Goal: Task Accomplishment & Management: Complete application form

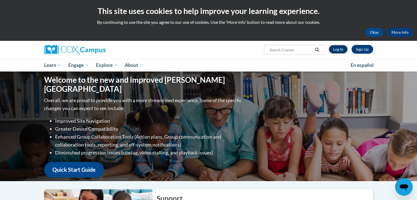
click at [334, 50] on link "Log In" at bounding box center [338, 49] width 19 height 9
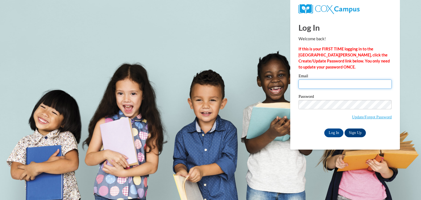
click at [339, 85] on input "Email" at bounding box center [345, 84] width 93 height 9
type input "mariadjzr.1998@gmail.com"
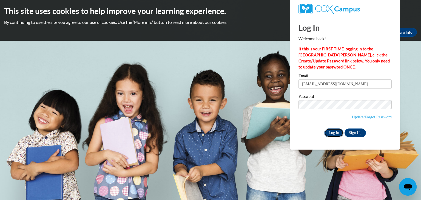
click at [329, 131] on input "Log In" at bounding box center [333, 133] width 19 height 9
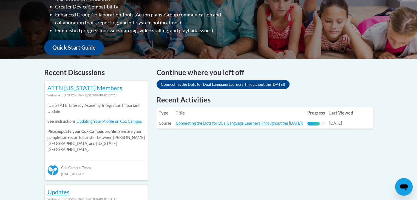
scroll to position [181, 0]
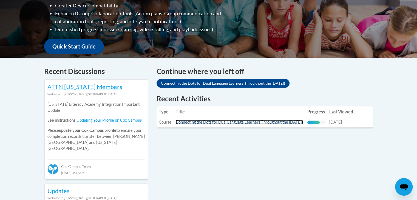
click at [303, 120] on link "Connecting the Dots for Dual Language Learners Throughout the Preschool Day!" at bounding box center [239, 122] width 127 height 5
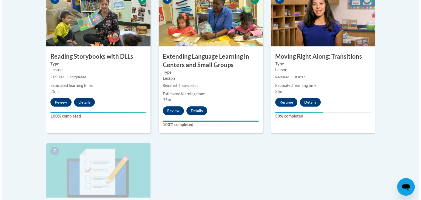
scroll to position [361, 0]
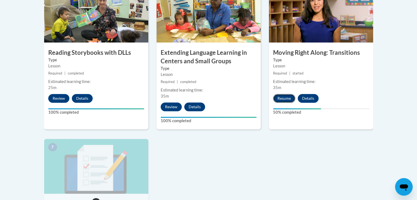
click at [290, 101] on button "Resume" at bounding box center [284, 98] width 22 height 9
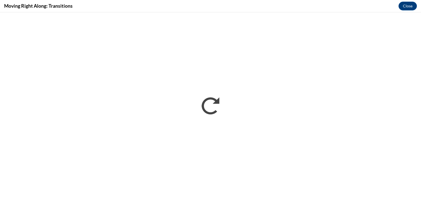
scroll to position [0, 0]
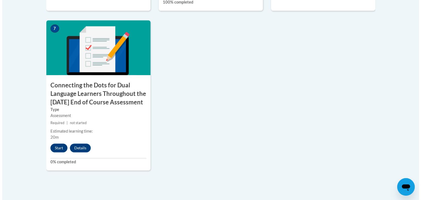
scroll to position [481, 0]
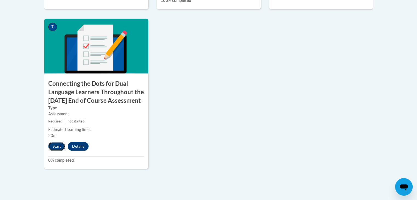
click at [58, 151] on button "Start" at bounding box center [56, 146] width 17 height 9
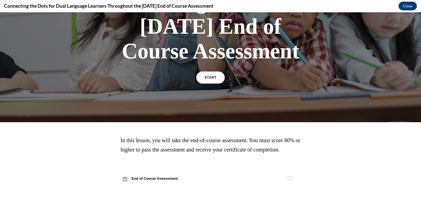
scroll to position [165, 0]
click at [210, 81] on div "START" at bounding box center [210, 80] width 29 height 17
click at [209, 76] on span "START" at bounding box center [210, 78] width 13 height 4
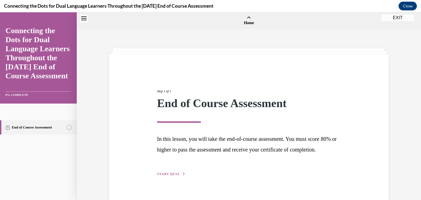
scroll to position [17, 0]
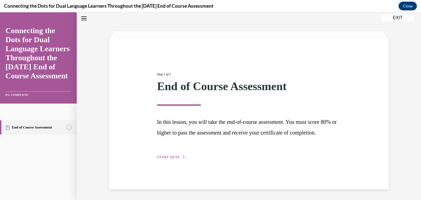
click at [168, 160] on div "Step 1 of 1 End of Course Assessment In this lesson, you will take the end-of-c…" at bounding box center [249, 109] width 192 height 101
click at [170, 159] on span "START QUIZ" at bounding box center [168, 157] width 22 height 4
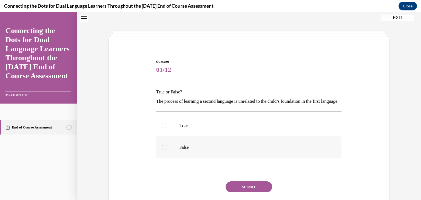
click at [173, 155] on label "False" at bounding box center [249, 148] width 186 height 22
click at [167, 150] on input "False" at bounding box center [164, 147] width 5 height 5
radio input "true"
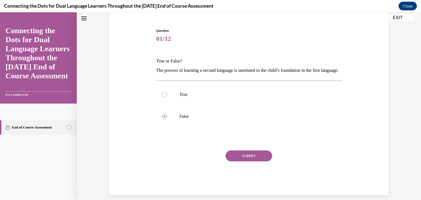
scroll to position [50, 0]
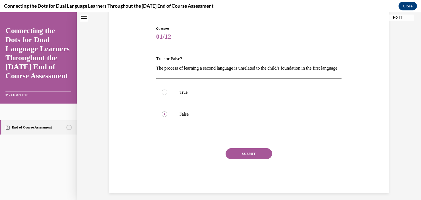
click at [256, 159] on button "SUBMIT" at bounding box center [249, 153] width 47 height 11
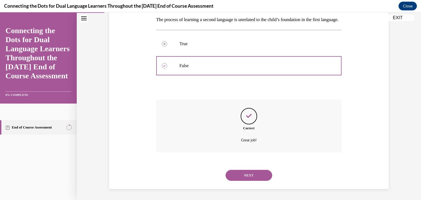
scroll to position [108, 0]
click at [241, 178] on button "NEXT" at bounding box center [249, 175] width 47 height 11
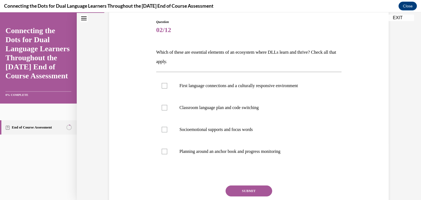
scroll to position [61, 0]
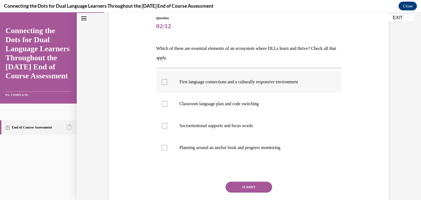
click at [225, 81] on p "First language connections and a culturally responsive environment" at bounding box center [254, 81] width 149 height 5
click at [167, 81] on input "First language connections and a culturally responsive environment" at bounding box center [164, 81] width 5 height 5
checkbox input "true"
click at [164, 148] on div at bounding box center [164, 147] width 5 height 5
click at [164, 148] on input "Planning around an anchor book and progress monitoring" at bounding box center [164, 147] width 5 height 5
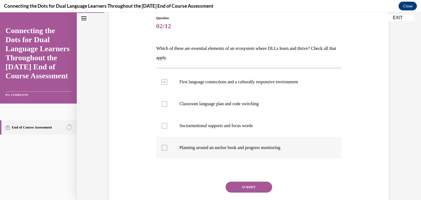
checkbox input "true"
click at [252, 189] on button "SUBMIT" at bounding box center [249, 187] width 47 height 11
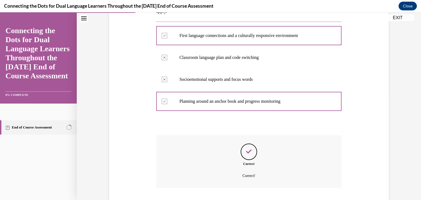
scroll to position [143, 0]
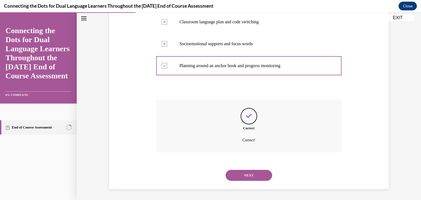
click at [259, 178] on button "NEXT" at bounding box center [249, 175] width 47 height 11
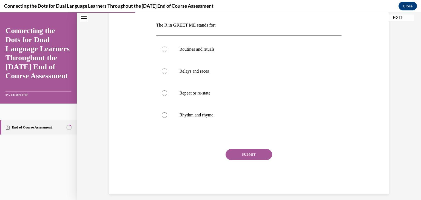
scroll to position [85, 0]
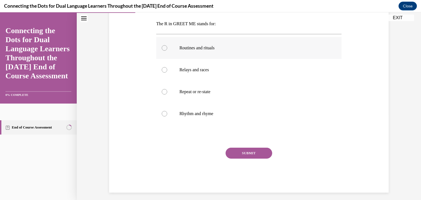
click at [215, 48] on p "Routines and rituals" at bounding box center [254, 47] width 149 height 5
click at [167, 48] on input "Routines and rituals" at bounding box center [164, 47] width 5 height 5
radio input "true"
click at [263, 152] on button "SUBMIT" at bounding box center [249, 153] width 47 height 11
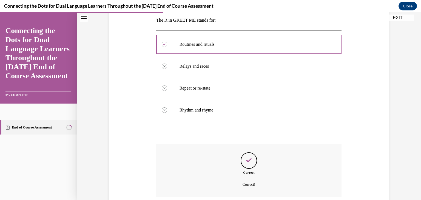
scroll to position [133, 0]
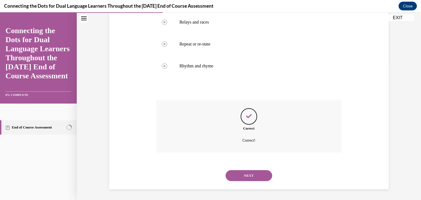
click at [261, 177] on button "NEXT" at bounding box center [249, 175] width 47 height 11
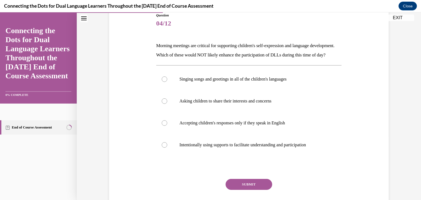
scroll to position [65, 0]
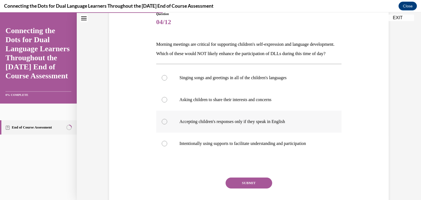
click at [214, 124] on p "Accepting children's responses only if they speak in English" at bounding box center [254, 121] width 149 height 5
click at [167, 124] on input "Accepting children's responses only if they speak in English" at bounding box center [164, 121] width 5 height 5
radio input "true"
click at [253, 189] on button "SUBMIT" at bounding box center [249, 183] width 47 height 11
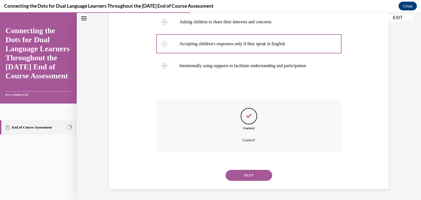
scroll to position [148, 0]
click at [256, 177] on button "NEXT" at bounding box center [249, 175] width 47 height 11
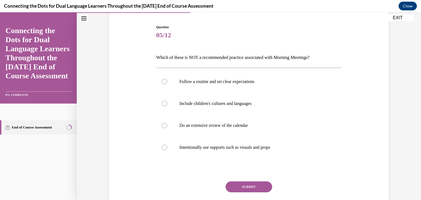
scroll to position [53, 0]
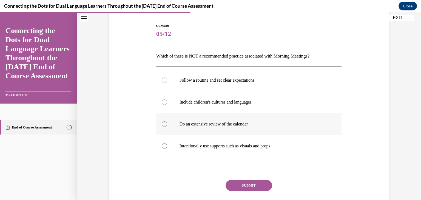
click at [259, 126] on p "Do an extensive review of the calendar" at bounding box center [254, 123] width 149 height 5
click at [167, 126] on input "Do an extensive review of the calendar" at bounding box center [164, 123] width 5 height 5
radio input "true"
click at [237, 183] on button "SUBMIT" at bounding box center [249, 185] width 47 height 11
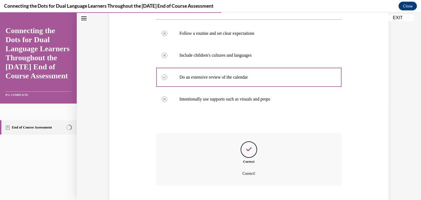
scroll to position [133, 0]
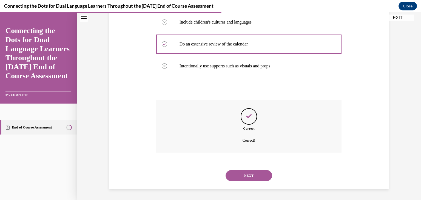
click at [246, 175] on button "NEXT" at bounding box center [249, 175] width 47 height 11
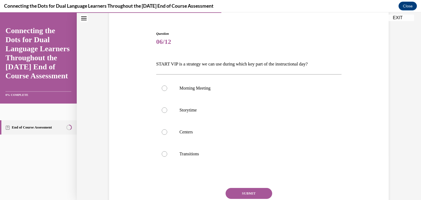
scroll to position [46, 0]
click at [243, 118] on label "Storytime" at bounding box center [249, 110] width 186 height 22
click at [167, 112] on input "Storytime" at bounding box center [164, 109] width 5 height 5
radio input "true"
click at [243, 191] on button "SUBMIT" at bounding box center [249, 193] width 47 height 11
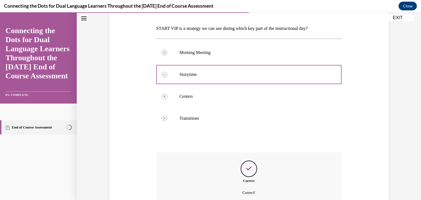
scroll to position [133, 0]
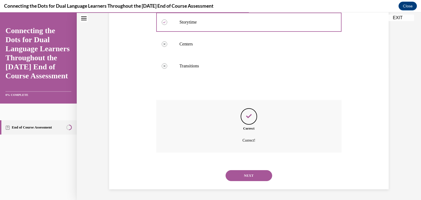
click at [255, 174] on button "NEXT" at bounding box center [249, 175] width 47 height 11
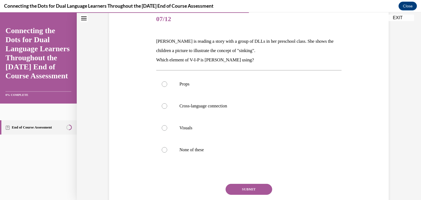
scroll to position [73, 0]
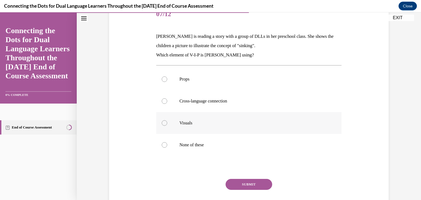
click at [231, 121] on p "Visuals" at bounding box center [254, 122] width 149 height 5
click at [167, 121] on input "Visuals" at bounding box center [164, 122] width 5 height 5
radio input "true"
click at [246, 186] on button "SUBMIT" at bounding box center [249, 184] width 47 height 11
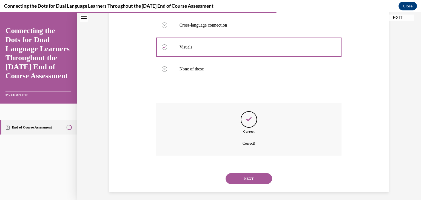
scroll to position [152, 0]
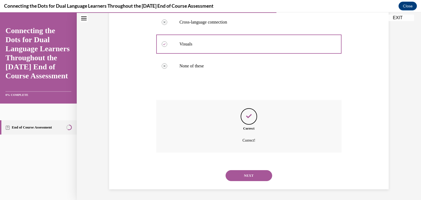
click at [259, 173] on button "NEXT" at bounding box center [249, 175] width 47 height 11
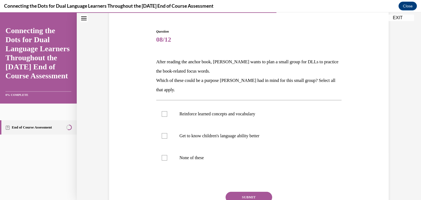
scroll to position [48, 0]
click at [181, 111] on p "Reinforce learned concepts and vocabulary" at bounding box center [254, 113] width 149 height 5
click at [167, 111] on input "Reinforce learned concepts and vocabulary" at bounding box center [164, 113] width 5 height 5
checkbox input "true"
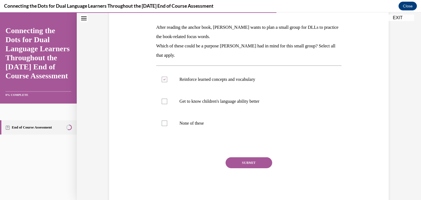
scroll to position [81, 0]
click at [256, 164] on button "SUBMIT" at bounding box center [249, 163] width 47 height 11
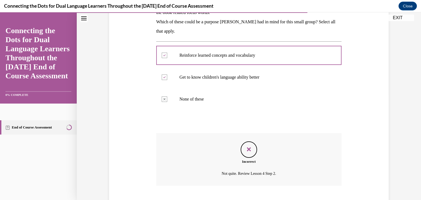
scroll to position [139, 0]
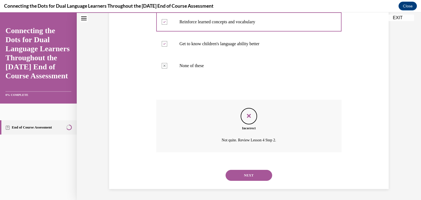
click at [251, 177] on button "NEXT" at bounding box center [249, 175] width 47 height 11
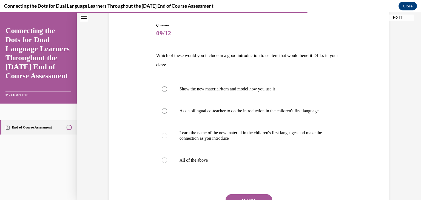
scroll to position [55, 0]
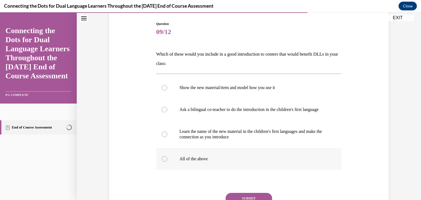
click at [168, 167] on label "All of the above" at bounding box center [249, 159] width 186 height 22
click at [167, 162] on input "All of the above" at bounding box center [164, 158] width 5 height 5
radio input "true"
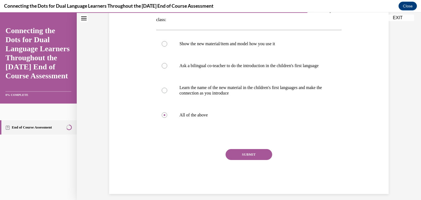
scroll to position [100, 0]
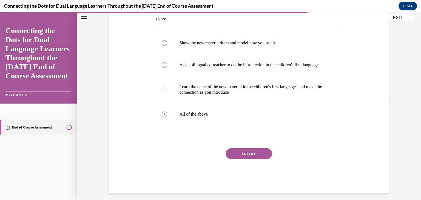
click at [246, 159] on button "SUBMIT" at bounding box center [249, 153] width 47 height 11
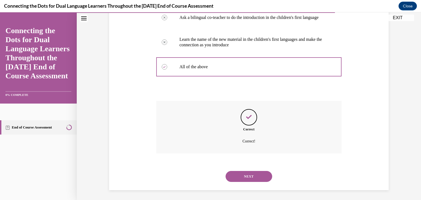
scroll to position [154, 0]
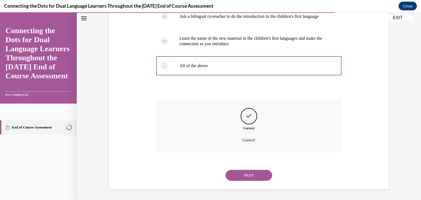
click at [260, 179] on button "NEXT" at bounding box center [249, 175] width 47 height 11
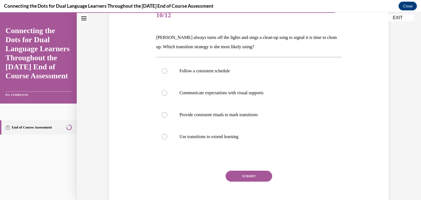
scroll to position [72, 0]
click at [295, 116] on p "Provide consistent rituals to mark transitions" at bounding box center [254, 114] width 149 height 5
click at [167, 116] on input "Provide consistent rituals to mark transitions" at bounding box center [164, 114] width 5 height 5
radio input "true"
click at [250, 176] on button "SUBMIT" at bounding box center [249, 176] width 47 height 11
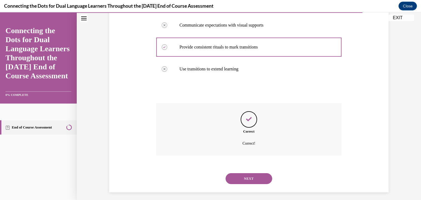
scroll to position [143, 0]
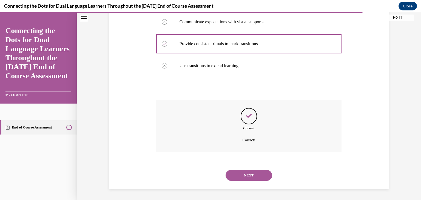
click at [250, 176] on button "NEXT" at bounding box center [249, 175] width 47 height 11
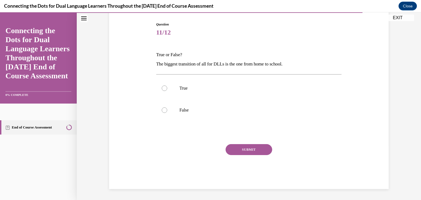
scroll to position [54, 0]
click at [188, 110] on p "False" at bounding box center [254, 109] width 149 height 5
click at [167, 110] on input "False" at bounding box center [164, 109] width 5 height 5
radio input "true"
click at [242, 152] on button "SUBMIT" at bounding box center [249, 149] width 47 height 11
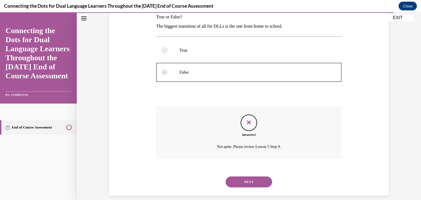
scroll to position [99, 0]
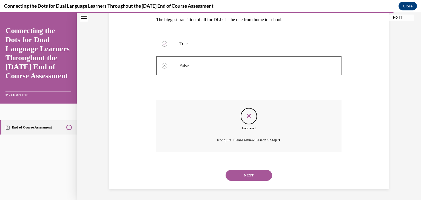
click at [247, 176] on button "NEXT" at bounding box center [249, 175] width 47 height 11
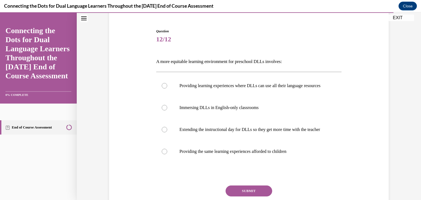
scroll to position [48, 0]
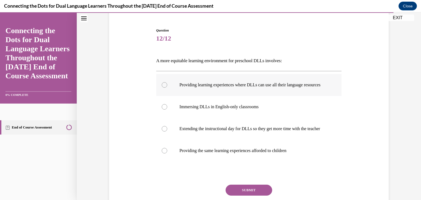
click at [272, 96] on label "Providing learning experiences where DLLs can use all their language resources" at bounding box center [249, 85] width 186 height 22
click at [167, 88] on input "Providing learning experiences where DLLs can use all their language resources" at bounding box center [164, 84] width 5 height 5
radio input "true"
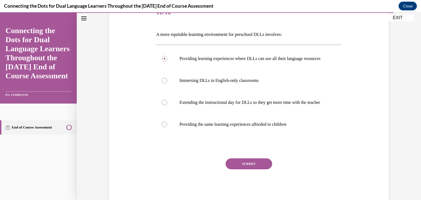
scroll to position [78, 0]
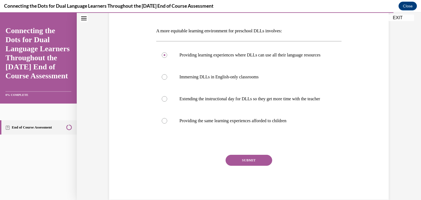
click at [256, 166] on button "SUBMIT" at bounding box center [249, 160] width 47 height 11
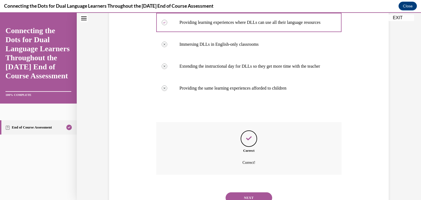
scroll to position [144, 0]
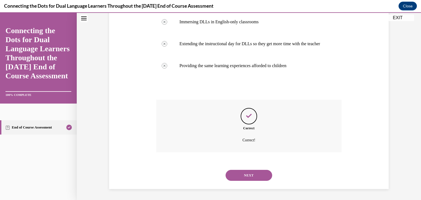
click at [256, 175] on button "NEXT" at bounding box center [249, 175] width 47 height 11
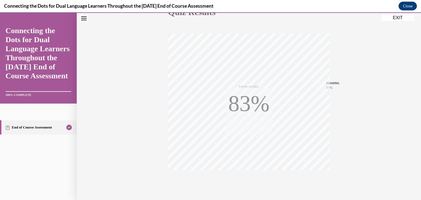
scroll to position [93, 0]
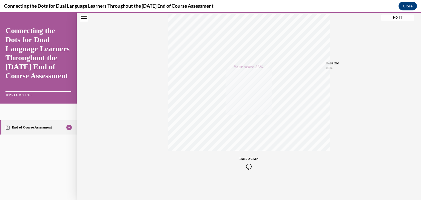
click at [246, 163] on div "TAKE AGAIN" at bounding box center [248, 163] width 19 height 13
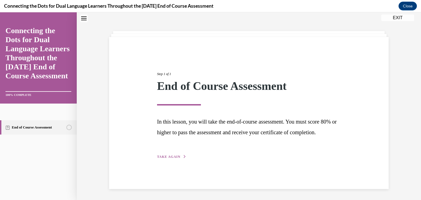
scroll to position [20, 0]
click at [175, 159] on span "TAKE AGAIN" at bounding box center [168, 157] width 23 height 4
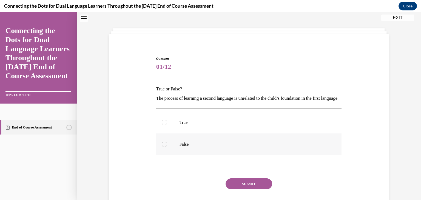
click at [185, 147] on p "False" at bounding box center [254, 144] width 149 height 5
click at [167, 147] on input "False" at bounding box center [164, 144] width 5 height 5
radio input "true"
click at [237, 189] on button "SUBMIT" at bounding box center [249, 183] width 47 height 11
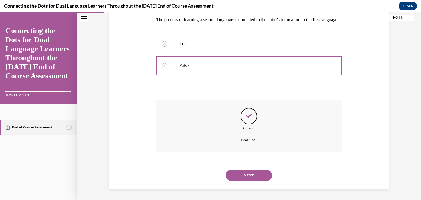
scroll to position [108, 0]
click at [245, 174] on button "NEXT" at bounding box center [249, 175] width 47 height 11
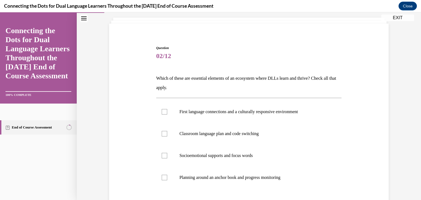
scroll to position [43, 0]
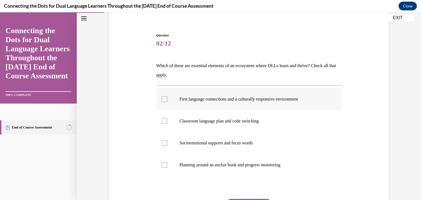
click at [186, 98] on p "First language connections and a culturally responsive environment" at bounding box center [254, 99] width 149 height 5
click at [167, 98] on input "First language connections and a culturally responsive environment" at bounding box center [164, 99] width 5 height 5
checkbox input "true"
click at [165, 167] on label "Planning around an anchor book and progress monitoring" at bounding box center [249, 165] width 186 height 22
click at [165, 167] on input "Planning around an anchor book and progress monitoring" at bounding box center [164, 164] width 5 height 5
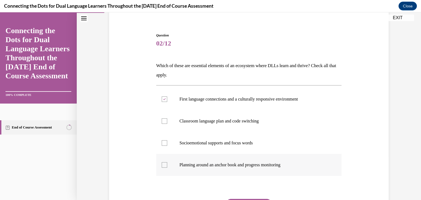
checkbox input "true"
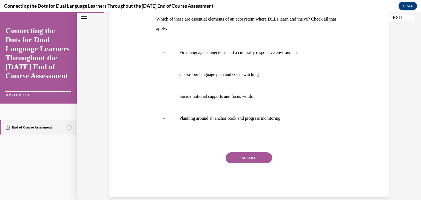
scroll to position [98, 0]
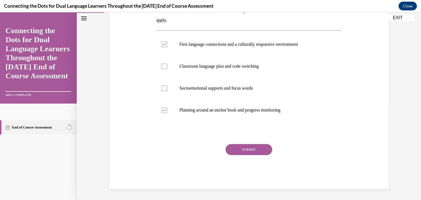
click at [255, 154] on button "SUBMIT" at bounding box center [249, 149] width 47 height 11
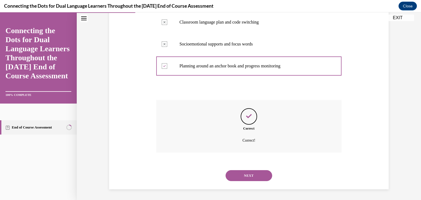
scroll to position [143, 0]
click at [254, 178] on button "NEXT" at bounding box center [249, 175] width 47 height 11
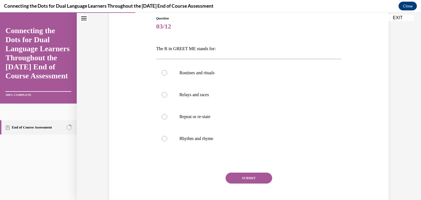
scroll to position [63, 0]
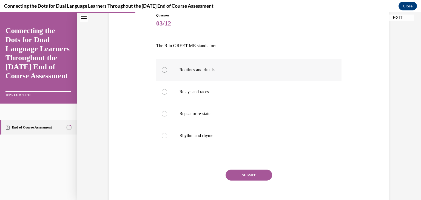
click at [188, 69] on p "Routines and rituals" at bounding box center [254, 69] width 149 height 5
click at [167, 69] on input "Routines and rituals" at bounding box center [164, 69] width 5 height 5
radio input "true"
click at [261, 174] on button "SUBMIT" at bounding box center [249, 175] width 47 height 11
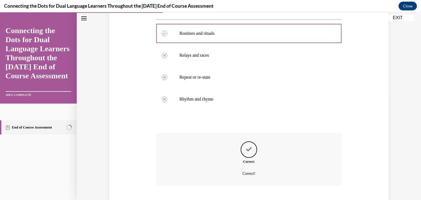
scroll to position [133, 0]
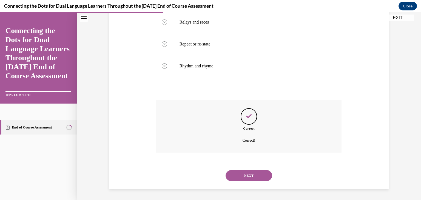
click at [246, 177] on button "NEXT" at bounding box center [249, 175] width 47 height 11
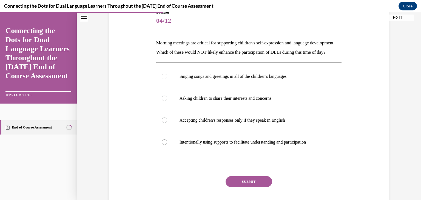
scroll to position [67, 0]
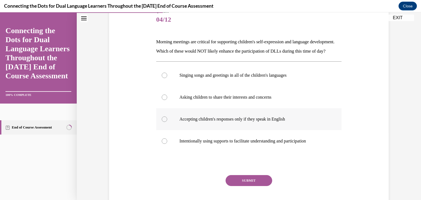
click at [270, 122] on p "Accepting children's responses only if they speak in English" at bounding box center [254, 119] width 149 height 5
click at [167, 122] on input "Accepting children's responses only if they speak in English" at bounding box center [164, 119] width 5 height 5
radio input "true"
click at [262, 186] on button "SUBMIT" at bounding box center [249, 180] width 47 height 11
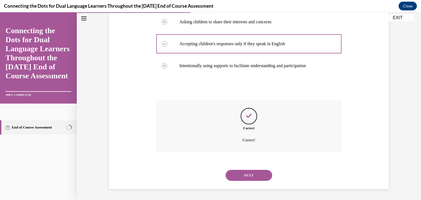
scroll to position [152, 0]
click at [255, 179] on button "NEXT" at bounding box center [249, 175] width 47 height 11
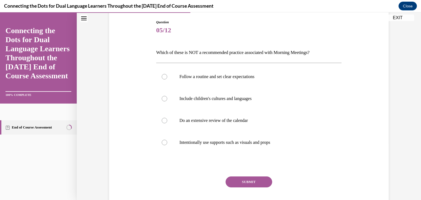
scroll to position [58, 0]
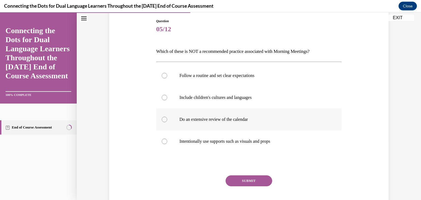
click at [247, 120] on p "Do an extensive review of the calendar" at bounding box center [254, 119] width 149 height 5
click at [167, 120] on input "Do an extensive review of the calendar" at bounding box center [164, 119] width 5 height 5
radio input "true"
click at [253, 180] on button "SUBMIT" at bounding box center [249, 180] width 47 height 11
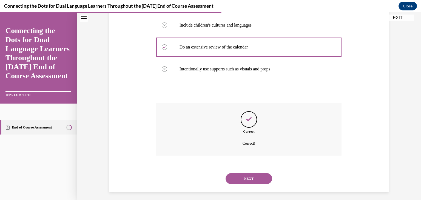
scroll to position [133, 0]
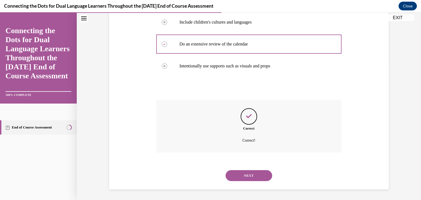
click at [235, 177] on button "NEXT" at bounding box center [249, 175] width 47 height 11
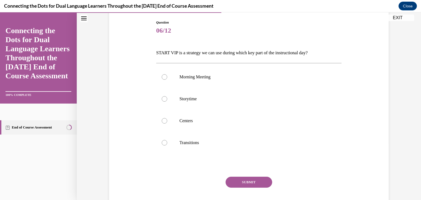
scroll to position [56, 0]
click at [198, 94] on label "Storytime" at bounding box center [249, 99] width 186 height 22
click at [167, 96] on input "Storytime" at bounding box center [164, 98] width 5 height 5
radio input "true"
click at [247, 183] on button "SUBMIT" at bounding box center [249, 182] width 47 height 11
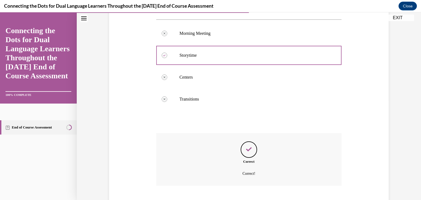
scroll to position [133, 0]
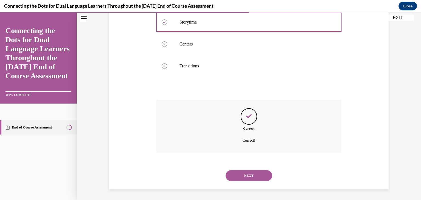
click at [243, 175] on button "NEXT" at bounding box center [249, 175] width 47 height 11
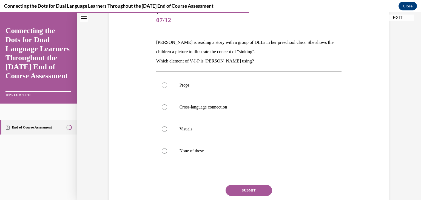
scroll to position [70, 0]
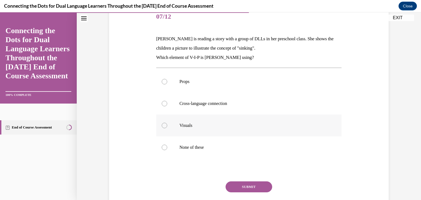
click at [214, 128] on p "Visuals" at bounding box center [254, 125] width 149 height 5
click at [167, 128] on input "Visuals" at bounding box center [164, 125] width 5 height 5
radio input "true"
click at [256, 187] on button "SUBMIT" at bounding box center [249, 186] width 47 height 11
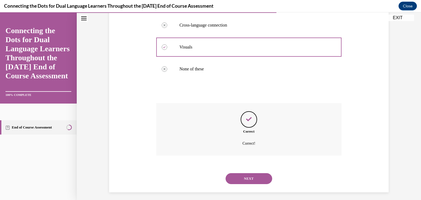
scroll to position [152, 0]
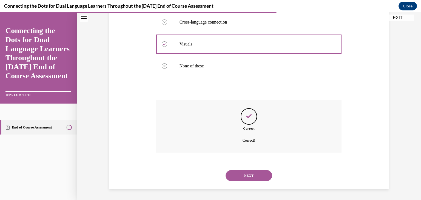
click at [259, 178] on button "NEXT" at bounding box center [249, 175] width 47 height 11
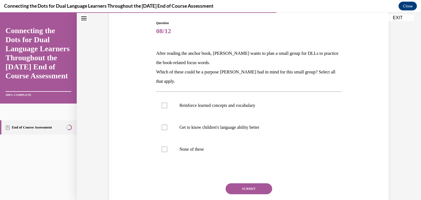
scroll to position [56, 0]
click at [219, 124] on p "Get to know children's language ability better" at bounding box center [254, 126] width 149 height 5
click at [167, 124] on input "Get to know children's language ability better" at bounding box center [164, 126] width 5 height 5
checkbox input "true"
click at [163, 107] on label "Reinforce learned concepts and vocabulary" at bounding box center [249, 105] width 186 height 22
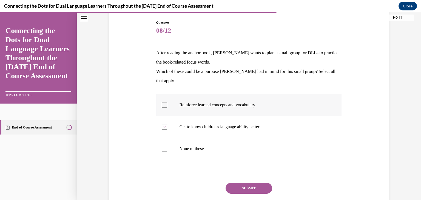
click at [163, 107] on input "Reinforce learned concepts and vocabulary" at bounding box center [164, 104] width 5 height 5
checkbox input "true"
click at [256, 186] on button "SUBMIT" at bounding box center [249, 188] width 47 height 11
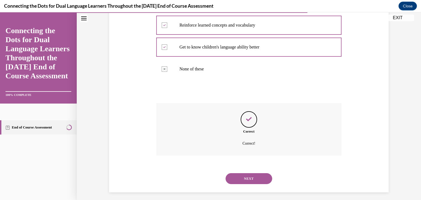
scroll to position [139, 0]
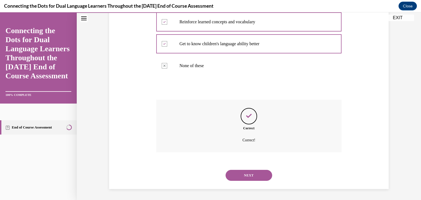
click at [249, 173] on button "NEXT" at bounding box center [249, 175] width 47 height 11
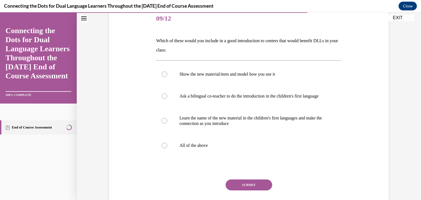
scroll to position [69, 0]
click at [227, 148] on p "All of the above" at bounding box center [254, 144] width 149 height 5
click at [167, 148] on input "All of the above" at bounding box center [164, 144] width 5 height 5
radio input "true"
click at [249, 187] on button "SUBMIT" at bounding box center [249, 184] width 47 height 11
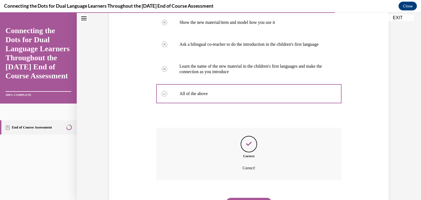
scroll to position [154, 0]
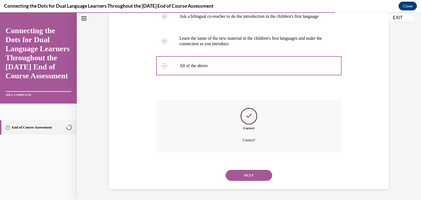
click at [250, 177] on button "NEXT" at bounding box center [249, 175] width 47 height 11
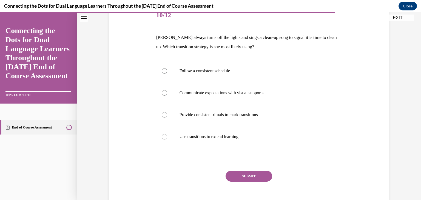
scroll to position [72, 0]
click at [254, 115] on p "Provide consistent rituals to mark transitions" at bounding box center [254, 114] width 149 height 5
click at [167, 115] on input "Provide consistent rituals to mark transitions" at bounding box center [164, 114] width 5 height 5
radio input "true"
click at [247, 176] on button "SUBMIT" at bounding box center [249, 176] width 47 height 11
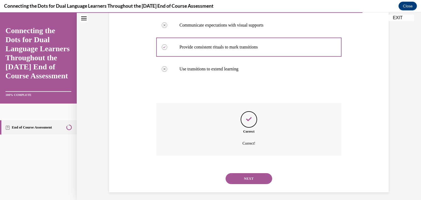
scroll to position [143, 0]
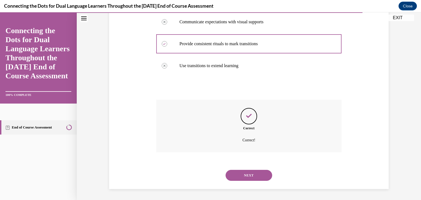
click at [247, 176] on button "NEXT" at bounding box center [249, 175] width 47 height 11
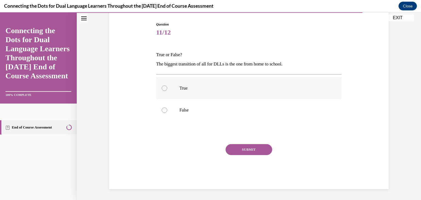
click at [204, 95] on label "True" at bounding box center [249, 88] width 186 height 22
click at [167, 91] on input "True" at bounding box center [164, 88] width 5 height 5
radio input "true"
click at [257, 147] on button "SUBMIT" at bounding box center [249, 149] width 47 height 11
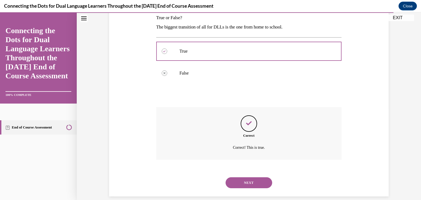
scroll to position [99, 0]
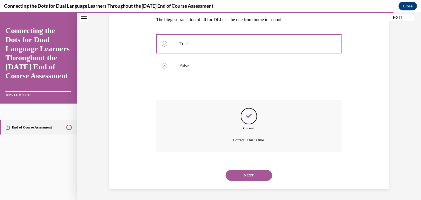
click at [242, 176] on button "NEXT" at bounding box center [249, 175] width 47 height 11
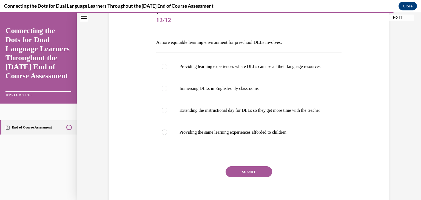
scroll to position [67, 0]
click at [257, 75] on label "Providing learning experiences where DLLs can use all their language resources" at bounding box center [249, 66] width 186 height 22
click at [167, 69] on input "Providing learning experiences where DLLs can use all their language resources" at bounding box center [164, 66] width 5 height 5
radio input "true"
click at [262, 177] on button "SUBMIT" at bounding box center [249, 171] width 47 height 11
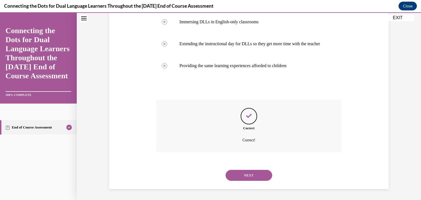
scroll to position [137, 0]
click at [248, 181] on button "NEXT" at bounding box center [249, 175] width 47 height 11
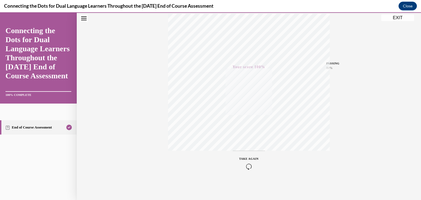
scroll to position [0, 0]
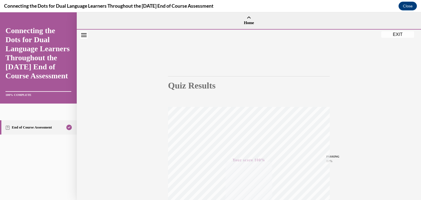
click at [398, 38] on button "EXIT" at bounding box center [397, 34] width 33 height 7
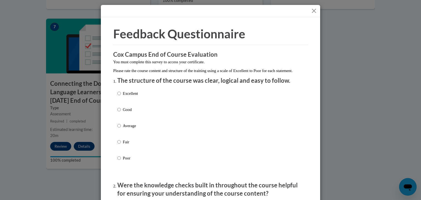
click at [124, 97] on p "Excellent" at bounding box center [130, 93] width 15 height 6
click at [121, 97] on input "Excellent" at bounding box center [119, 93] width 4 height 6
radio input "true"
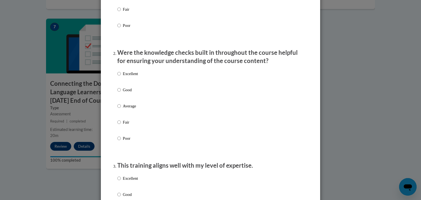
scroll to position [132, 0]
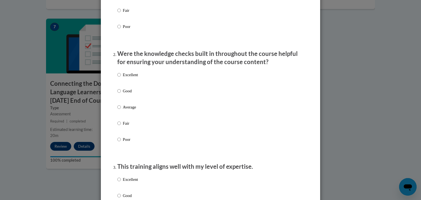
click at [123, 78] on p "Excellent" at bounding box center [130, 75] width 15 height 6
click at [121, 78] on input "Excellent" at bounding box center [119, 75] width 4 height 6
radio input "true"
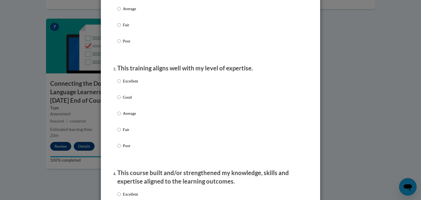
scroll to position [232, 0]
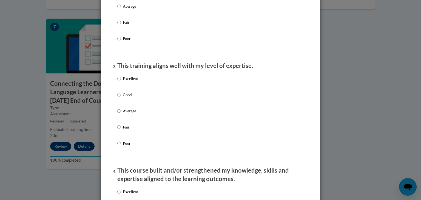
click at [122, 88] on label "Excellent" at bounding box center [127, 83] width 21 height 15
click at [121, 82] on input "Excellent" at bounding box center [119, 79] width 4 height 6
radio input "true"
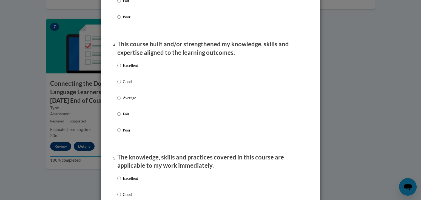
scroll to position [367, 0]
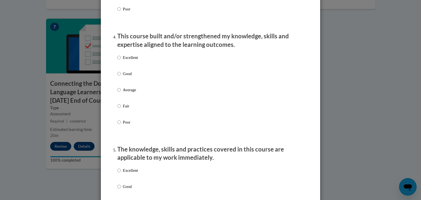
click at [128, 59] on div "Excellent Good Average Fair Poor" at bounding box center [127, 94] width 21 height 85
click at [119, 62] on label "Excellent" at bounding box center [127, 62] width 21 height 15
click at [119, 61] on input "Excellent" at bounding box center [119, 58] width 4 height 6
radio input "true"
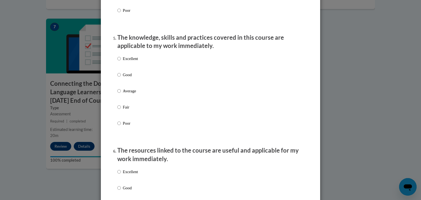
scroll to position [535, 0]
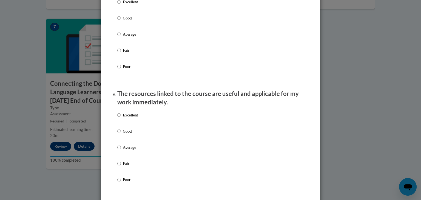
click at [123, 5] on p "Excellent" at bounding box center [130, 2] width 15 height 6
click at [121, 5] on input "Excellent" at bounding box center [119, 2] width 4 height 6
radio input "true"
click at [123, 118] on p "Excellent" at bounding box center [130, 115] width 15 height 6
click at [121, 118] on input "Excellent" at bounding box center [119, 115] width 4 height 6
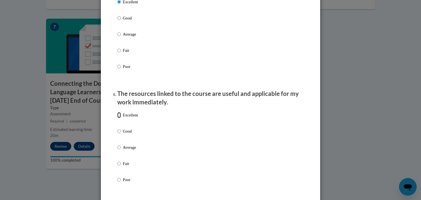
radio input "true"
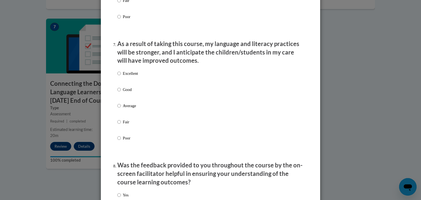
scroll to position [701, 0]
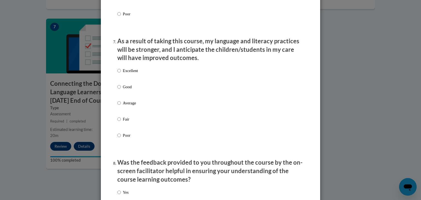
click at [117, 74] on input "Excellent" at bounding box center [119, 71] width 4 height 6
radio input "true"
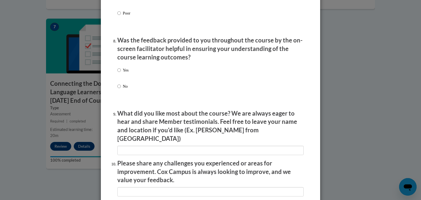
scroll to position [825, 0]
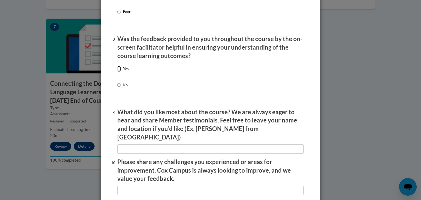
click at [118, 72] on input "Yes" at bounding box center [119, 69] width 4 height 6
radio input "true"
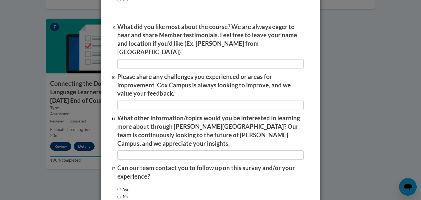
scroll to position [905, 0]
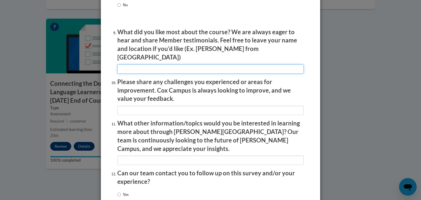
click at [172, 67] on input "textbox" at bounding box center [210, 68] width 186 height 9
type input "E"
type input "Everything"
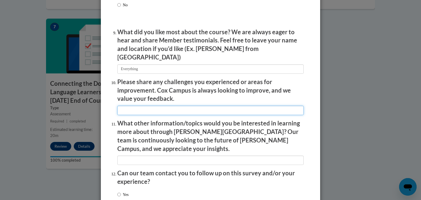
click at [159, 110] on input "textbox" at bounding box center [210, 110] width 186 height 9
type input "I didn't experienced any challenges."
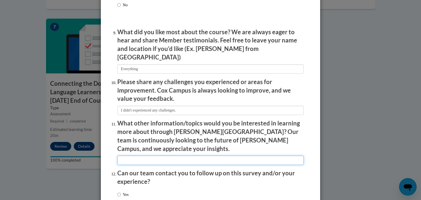
click at [152, 156] on input "textbox" at bounding box center [210, 160] width 186 height 9
type input "Everything related to early childhood education"
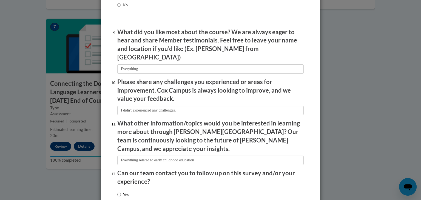
drag, startPoint x: 420, startPoint y: 178, endPoint x: 291, endPoint y: 178, distance: 129.1
click at [291, 178] on li "Can our team contact you to follow up on this survey and/or your experience? Ye…" at bounding box center [210, 189] width 186 height 40
click at [117, 192] on input "Yes" at bounding box center [119, 195] width 4 height 6
radio input "true"
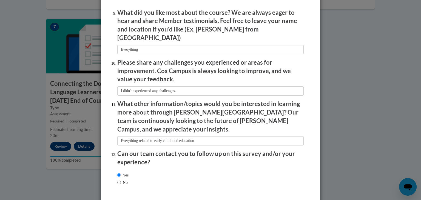
scroll to position [927, 0]
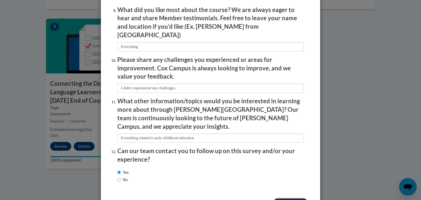
click at [283, 198] on input "Submit feedback" at bounding box center [290, 202] width 35 height 9
